Goal: Transaction & Acquisition: Purchase product/service

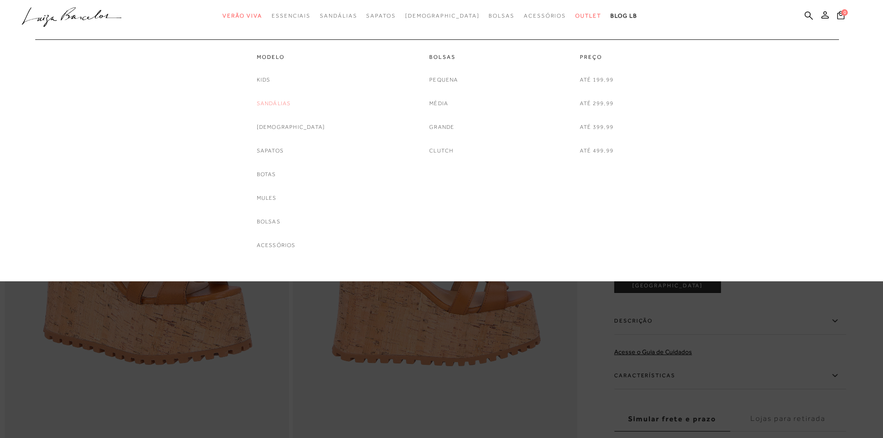
click at [287, 100] on link "Sandálias" at bounding box center [274, 104] width 34 height 10
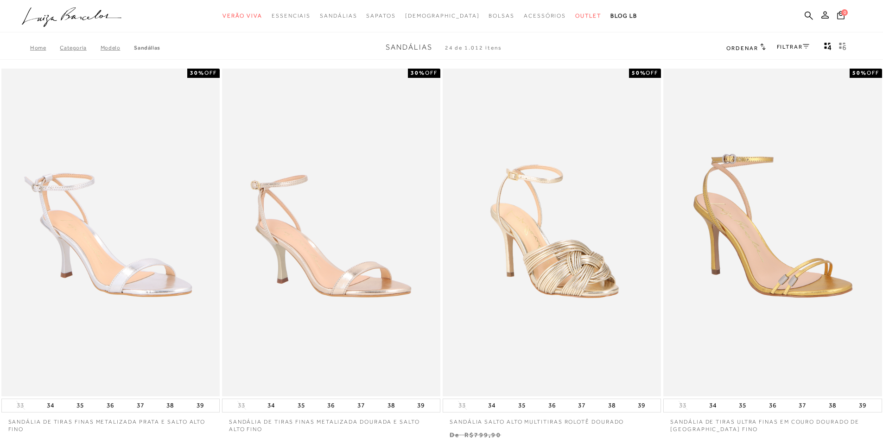
click at [801, 44] on link "FILTRAR" at bounding box center [793, 47] width 32 height 6
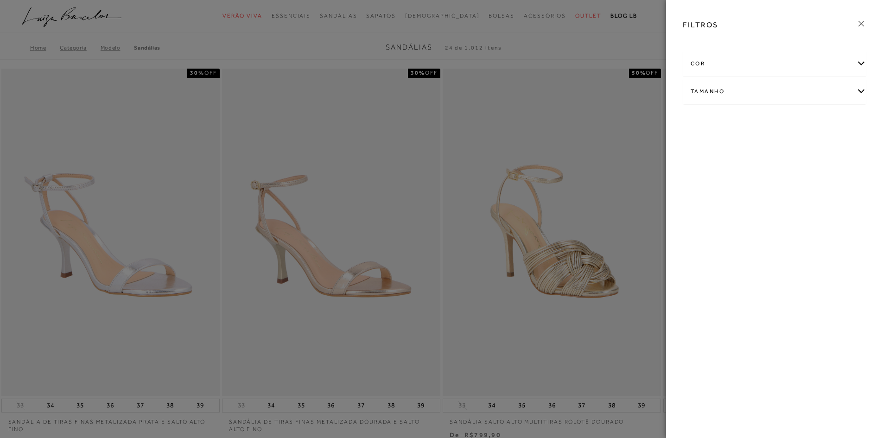
click at [860, 91] on div "Tamanho" at bounding box center [775, 91] width 183 height 25
click at [703, 166] on span "+ Ver mais..." at bounding box center [705, 161] width 30 height 10
click at [705, 161] on link "Ver mais..." at bounding box center [708, 161] width 25 height 7
click at [840, 144] on span "35" at bounding box center [836, 145] width 13 height 7
click at [837, 144] on input "35" at bounding box center [832, 147] width 9 height 9
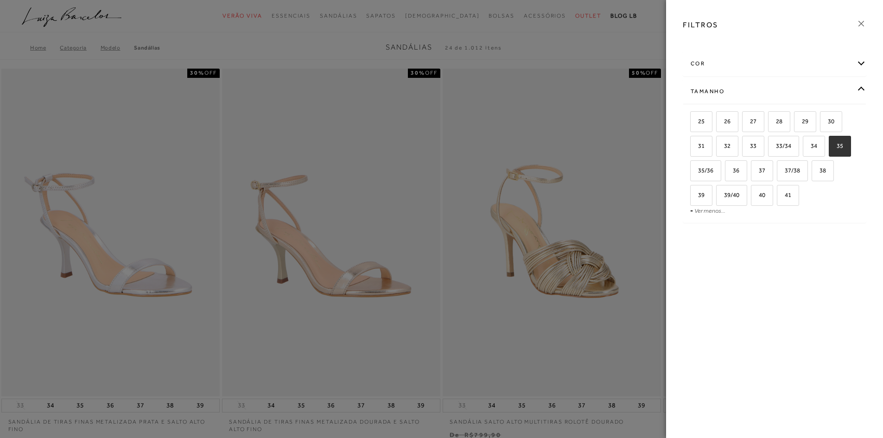
checkbox input "true"
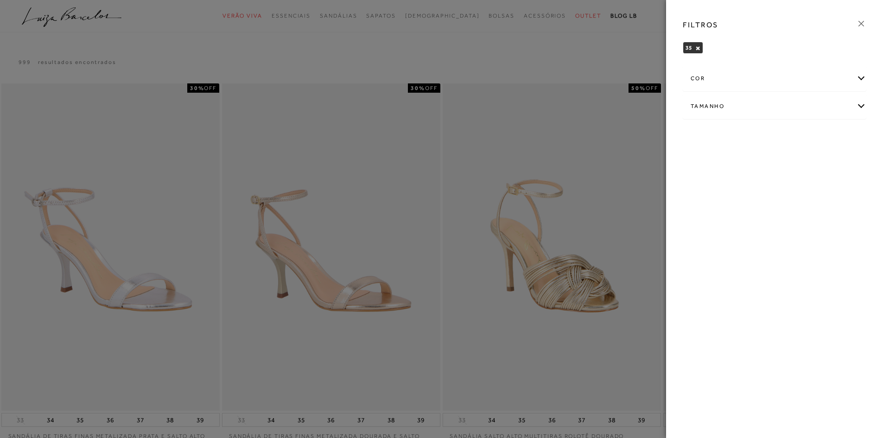
click at [487, 57] on div at bounding box center [441, 219] width 883 height 438
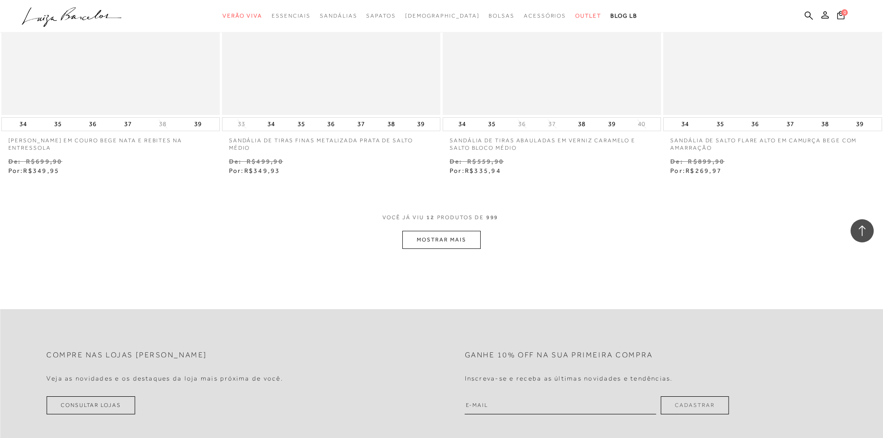
scroll to position [1113, 0]
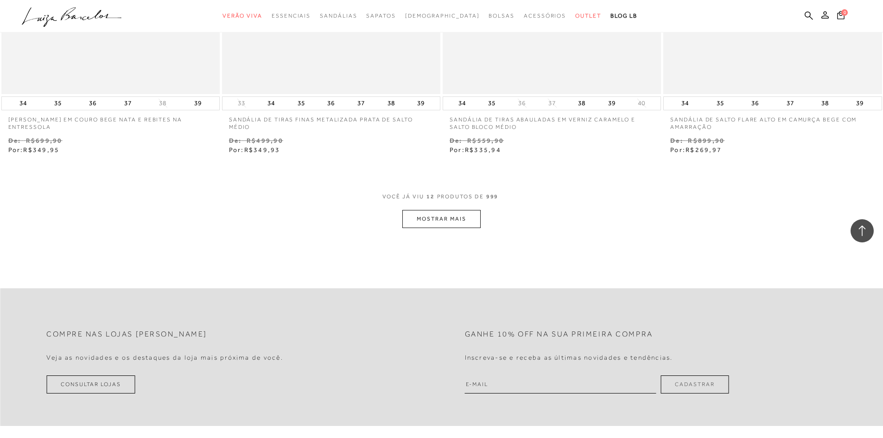
click at [445, 221] on button "MOSTRAR MAIS" at bounding box center [442, 219] width 78 height 18
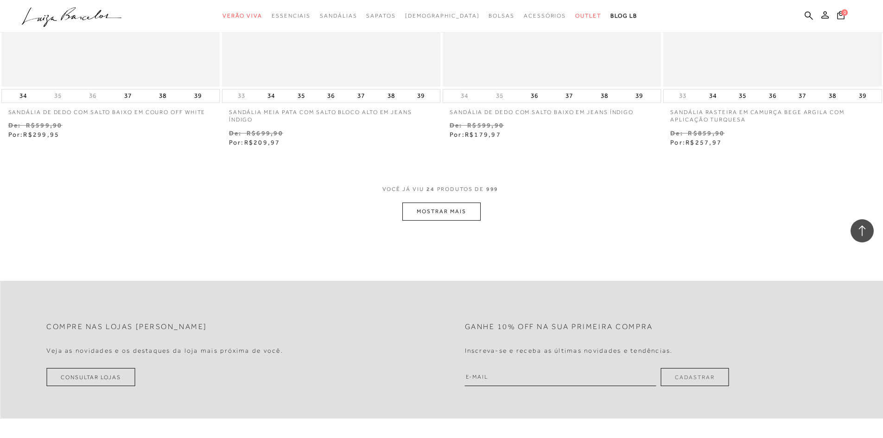
scroll to position [2319, 0]
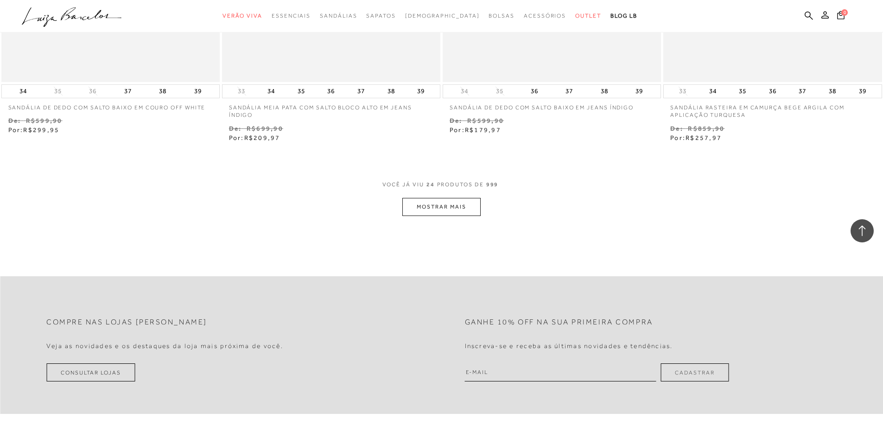
click at [447, 203] on button "MOSTRAR MAIS" at bounding box center [442, 207] width 78 height 18
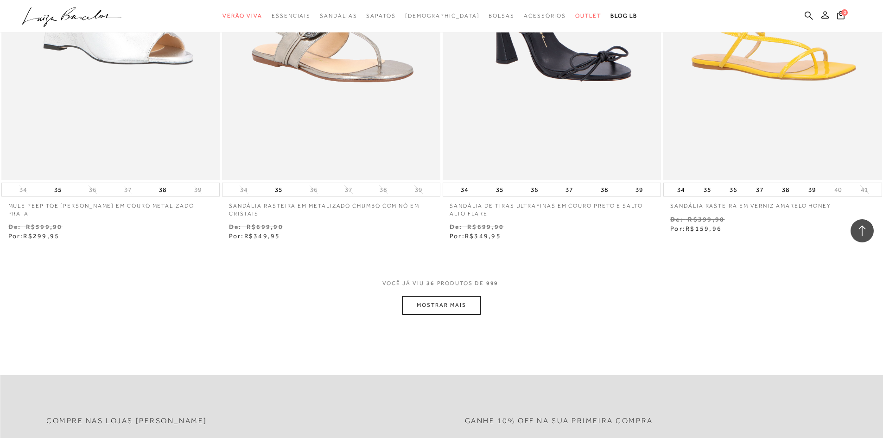
scroll to position [3524, 0]
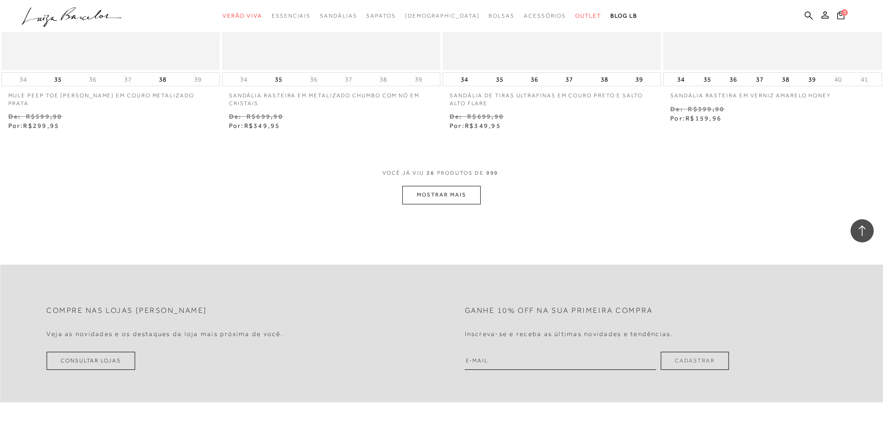
click at [440, 193] on button "MOSTRAR MAIS" at bounding box center [442, 195] width 78 height 18
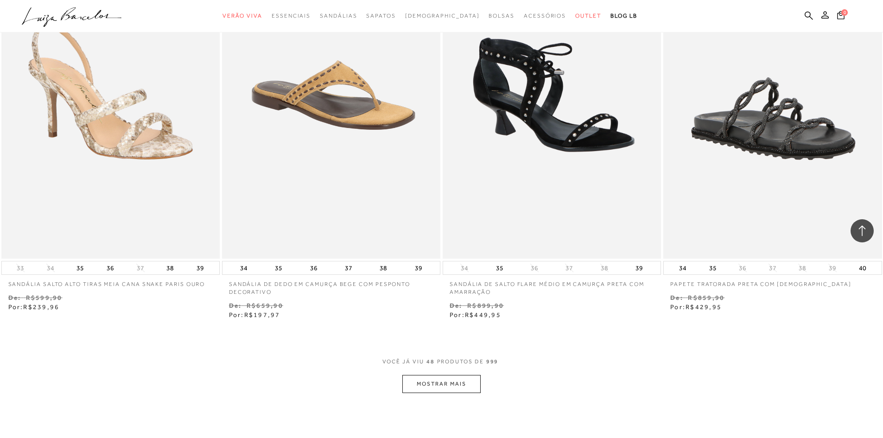
scroll to position [4545, 0]
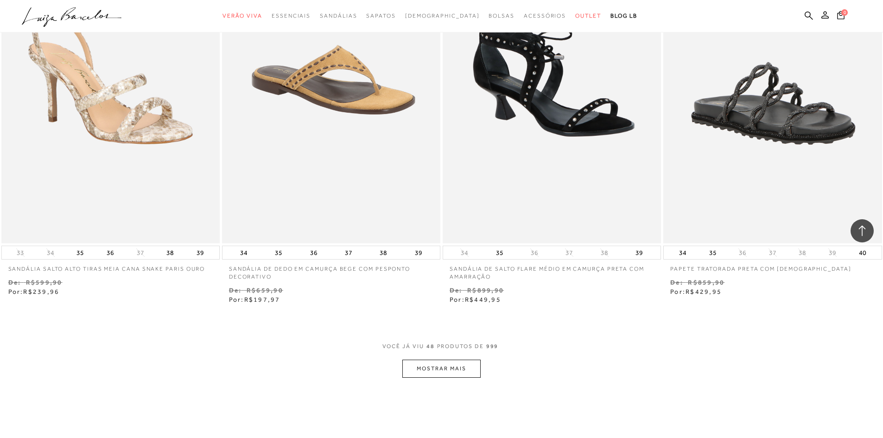
click at [434, 367] on button "MOSTRAR MAIS" at bounding box center [442, 369] width 78 height 18
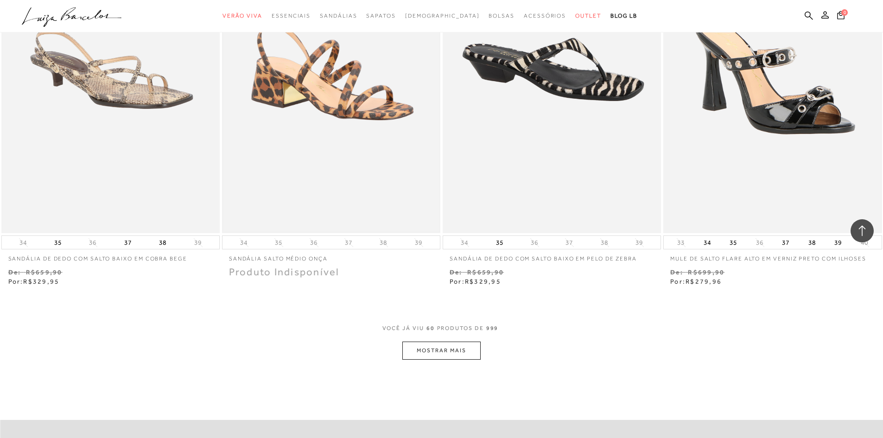
scroll to position [5750, 0]
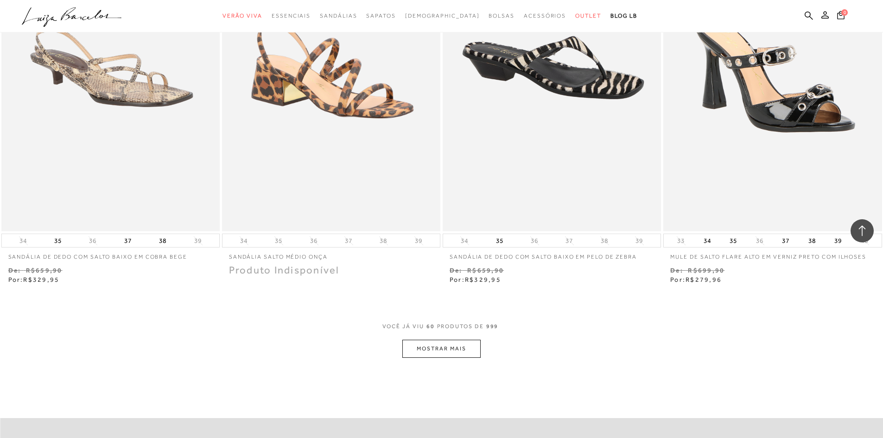
click at [438, 345] on button "MOSTRAR MAIS" at bounding box center [442, 349] width 78 height 18
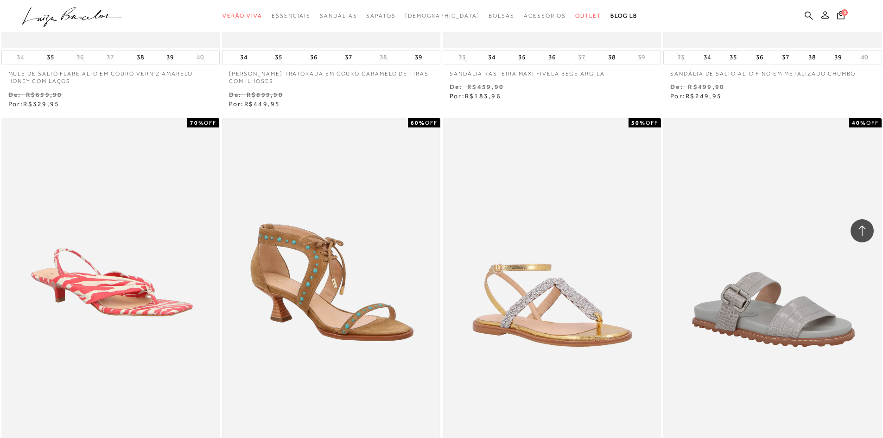
scroll to position [6724, 0]
